Goal: Information Seeking & Learning: Check status

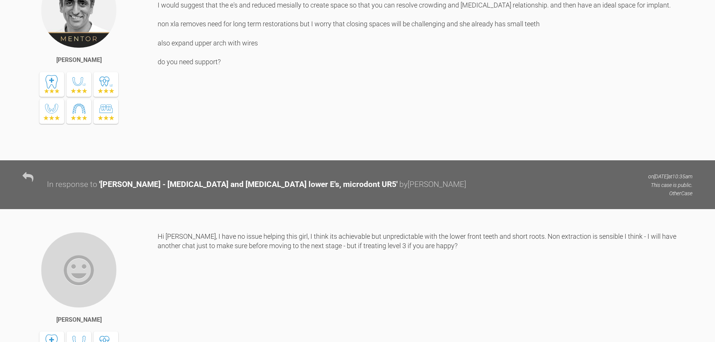
scroll to position [1180, 0]
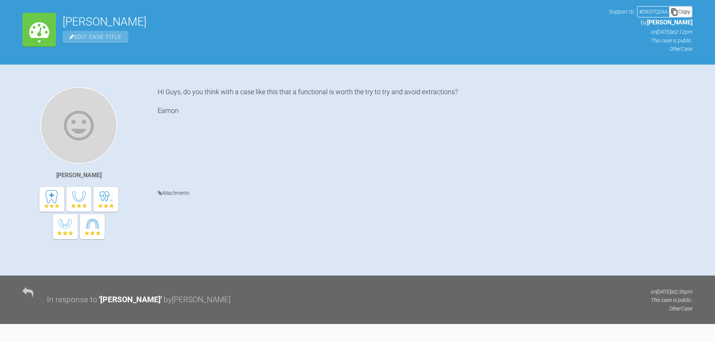
scroll to position [341, 0]
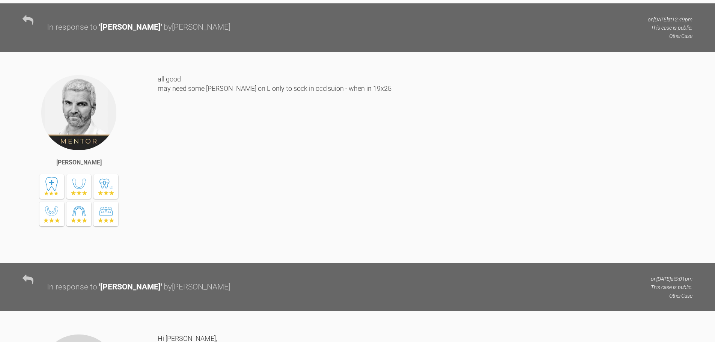
scroll to position [2703, 0]
